Goal: Information Seeking & Learning: Check status

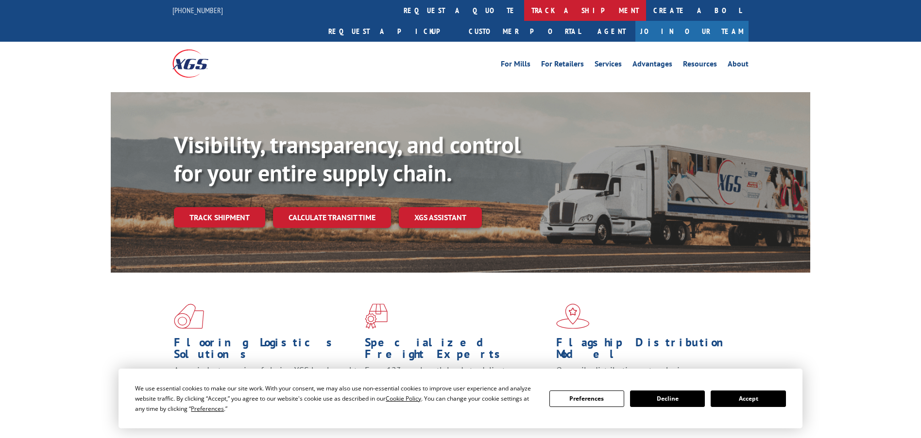
click at [524, 14] on link "track a shipment" at bounding box center [585, 10] width 122 height 21
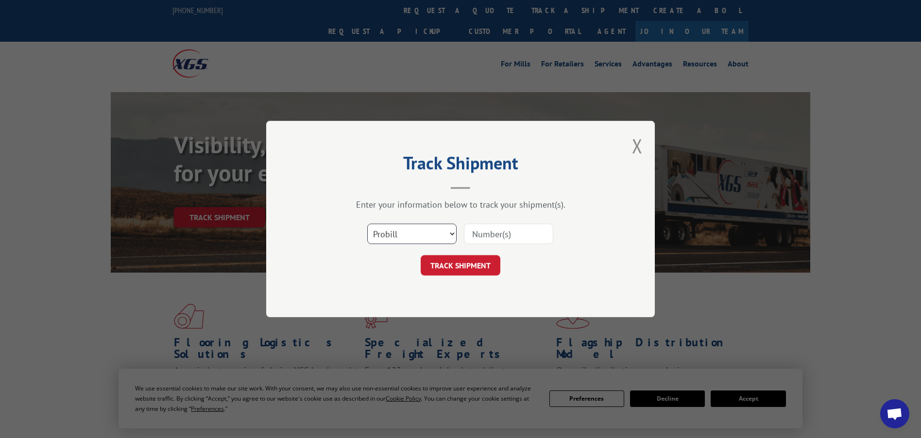
click at [417, 228] on select "Select category... Probill BOL PO" at bounding box center [411, 234] width 89 height 20
select select "bol"
click at [367, 224] on select "Select category... Probill BOL PO" at bounding box center [411, 234] width 89 height 20
click at [489, 234] on input at bounding box center [508, 234] width 89 height 20
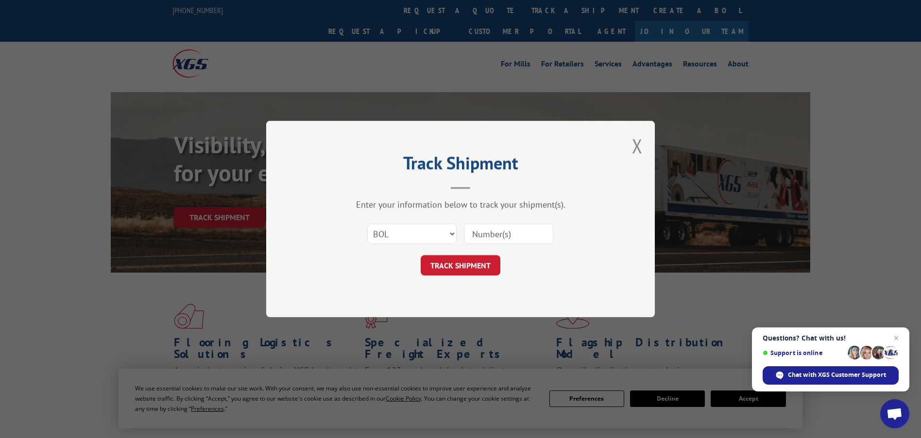
paste input "6003019"
type input "6003019"
click at [454, 268] on button "TRACK SHIPMENT" at bounding box center [460, 265] width 80 height 20
